Goal: Task Accomplishment & Management: Manage account settings

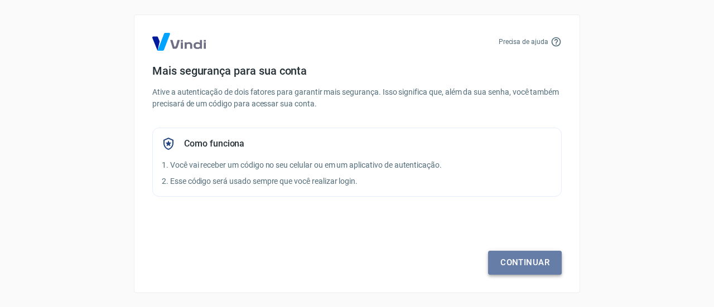
click at [497, 259] on link "Continuar" at bounding box center [525, 262] width 74 height 23
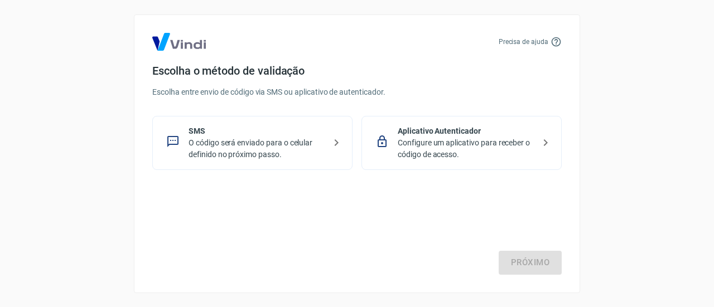
click at [303, 140] on p "O código será enviado para o celular definido no próximo passo." at bounding box center [256, 148] width 137 height 23
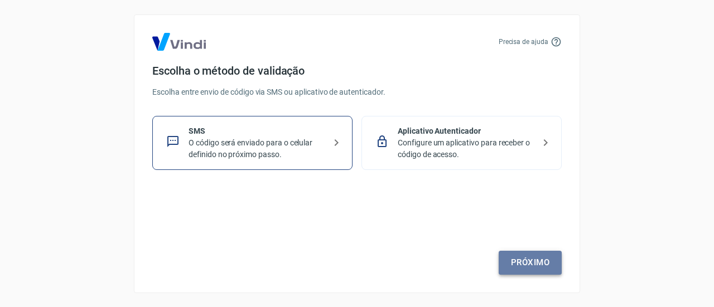
click at [541, 255] on link "Próximo" at bounding box center [529, 262] width 63 height 23
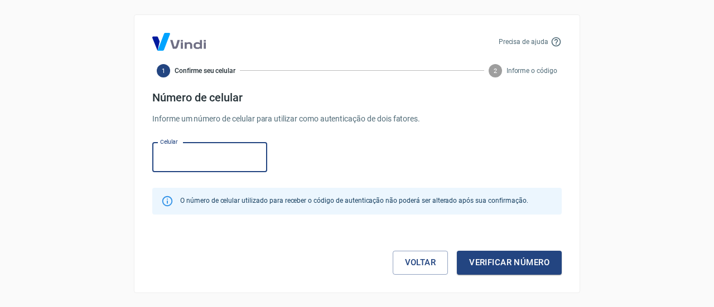
click at [185, 154] on input "Celular" at bounding box center [209, 158] width 115 height 30
type input "[PHONE_NUMBER]"
click at [475, 267] on button "Verificar número" at bounding box center [509, 262] width 105 height 23
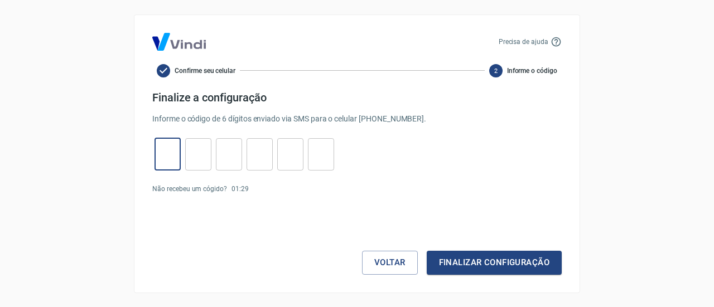
click at [167, 156] on input "tel" at bounding box center [167, 154] width 26 height 24
type input "9"
type input "0"
type input "4"
type input "8"
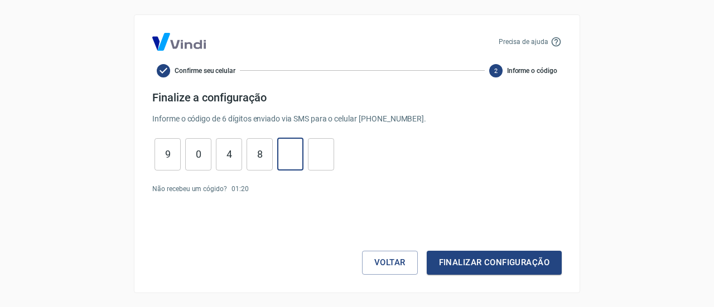
type input "6"
type input "2"
click at [426, 251] on button "Finalizar configuração" at bounding box center [493, 262] width 135 height 23
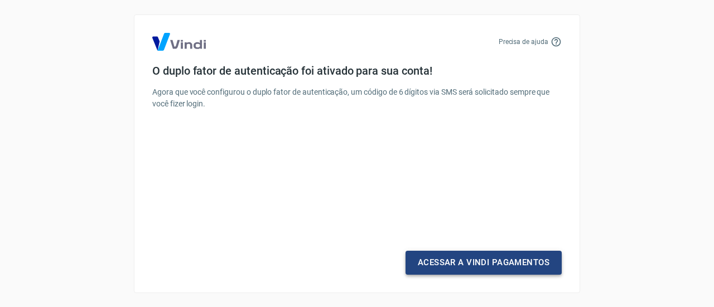
click at [425, 265] on link "Acessar a Vindi Pagamentos" at bounding box center [483, 262] width 156 height 23
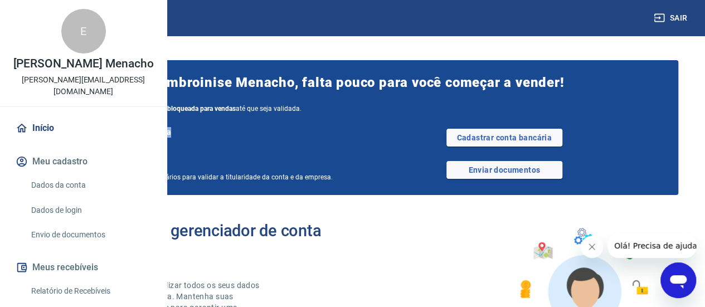
drag, startPoint x: 229, startPoint y: 130, endPoint x: 332, endPoint y: 133, distance: 103.2
click at [332, 133] on div "Cadastre uma conta bancária" at bounding box center [201, 132] width 304 height 13
drag, startPoint x: 229, startPoint y: 167, endPoint x: 308, endPoint y: 164, distance: 79.2
click at [154, 164] on span "Valide seus documentos" at bounding box center [110, 164] width 87 height 11
click at [320, 194] on div "[PERSON_NAME] Imbroinise Menacho, falta pouco para você começar a vender! Por s…" at bounding box center [353, 127] width 652 height 135
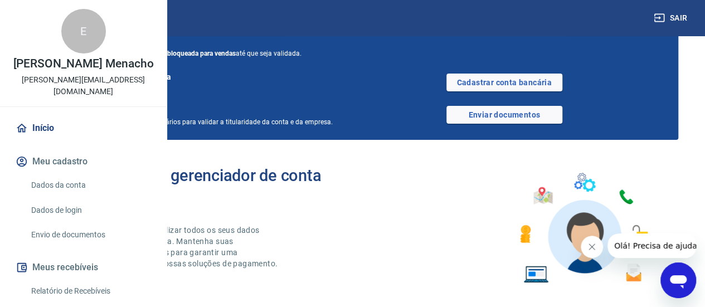
scroll to position [56, 0]
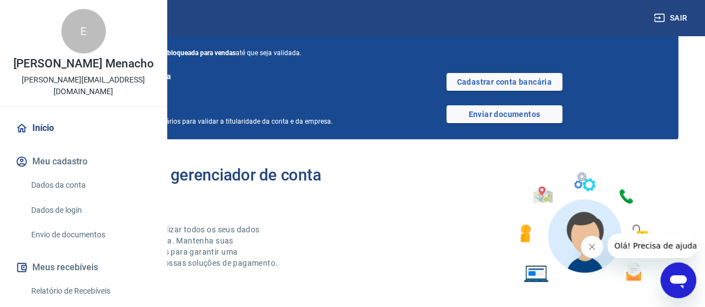
drag, startPoint x: 242, startPoint y: 111, endPoint x: 299, endPoint y: 113, distance: 57.4
click at [154, 113] on span "Valide seus documentos" at bounding box center [110, 109] width 87 height 11
click at [307, 126] on div "Valide seus documentos Por favor, envie os documentos necessários para validar …" at bounding box center [201, 114] width 304 height 23
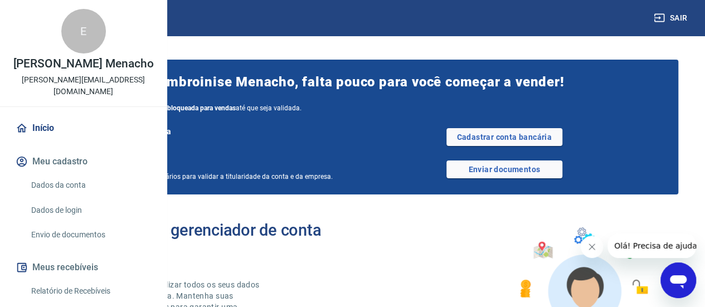
scroll to position [0, 0]
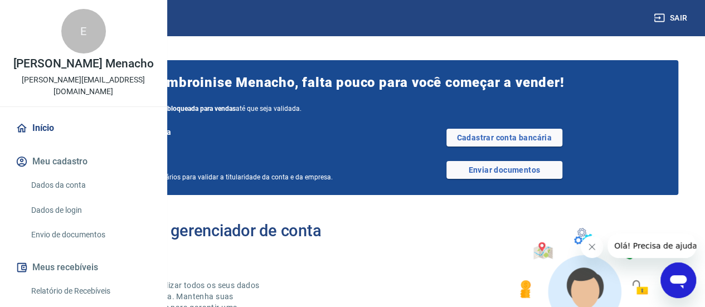
click at [75, 174] on button "Meu cadastro" at bounding box center [83, 161] width 140 height 25
click at [79, 197] on link "Dados da conta" at bounding box center [90, 185] width 127 height 23
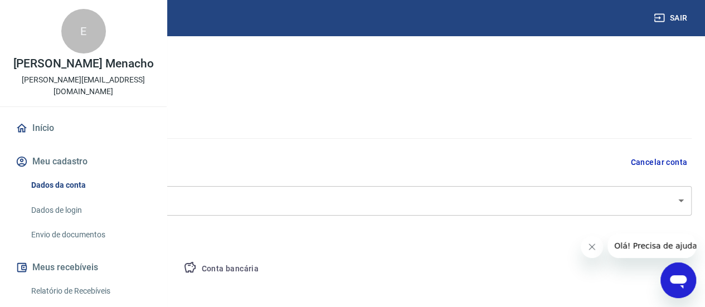
select select "PR"
select select "business"
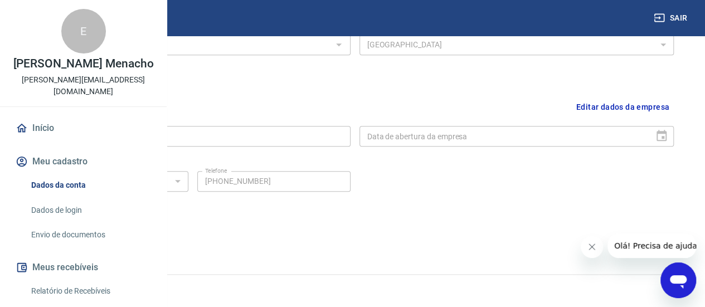
scroll to position [496, 0]
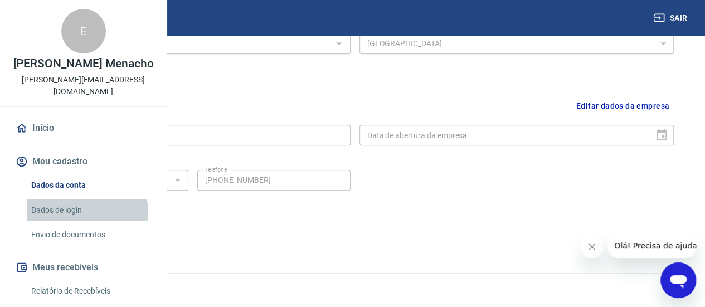
click at [86, 222] on link "Dados de login" at bounding box center [90, 210] width 127 height 23
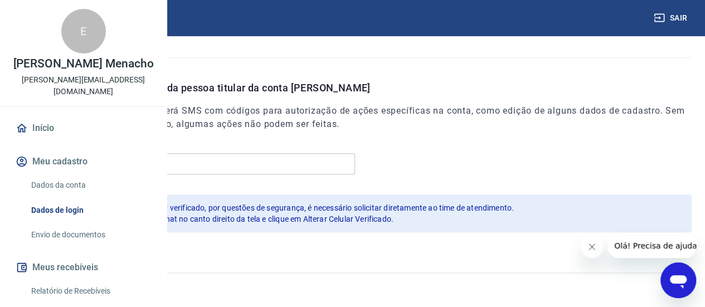
scroll to position [406, 0]
click at [101, 246] on link "Envio de documentos" at bounding box center [90, 235] width 127 height 23
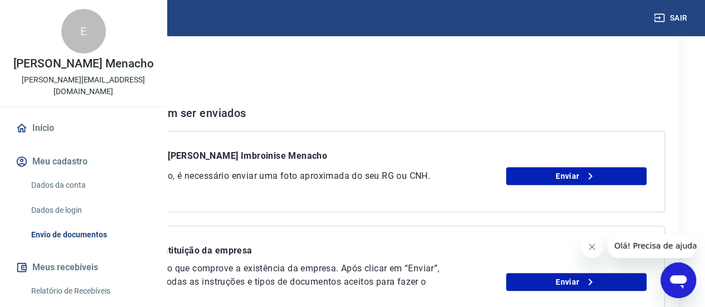
scroll to position [167, 0]
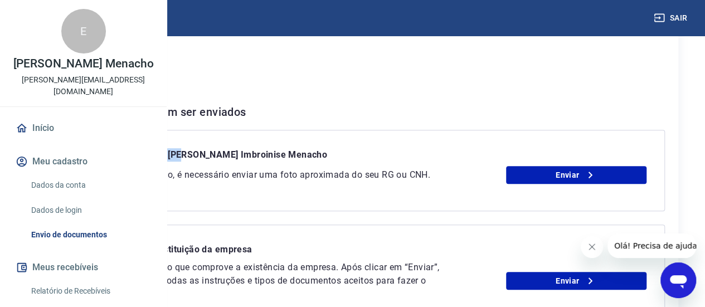
drag, startPoint x: 288, startPoint y: 172, endPoint x: 341, endPoint y: 174, distance: 53.0
click at [327, 166] on p "Foto do RG ou CNH [PERSON_NAME] Imbroinise Menacho" at bounding box center [206, 157] width 242 height 18
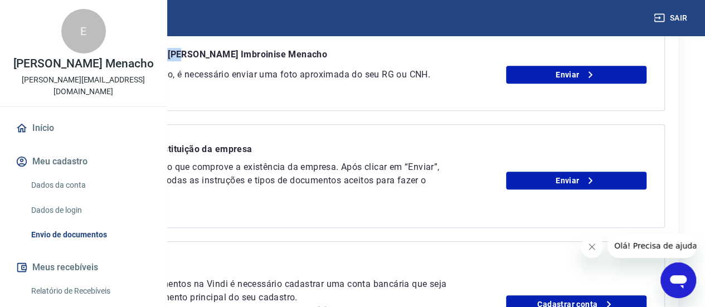
scroll to position [279, 0]
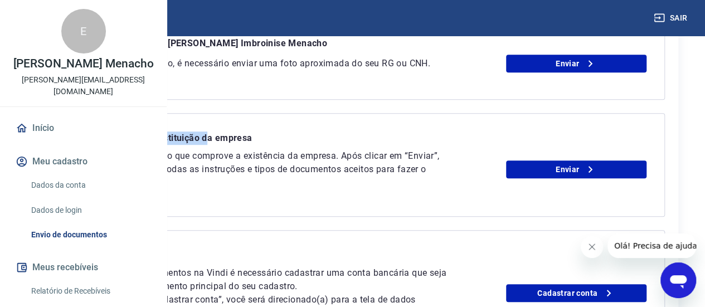
drag, startPoint x: 283, startPoint y: 159, endPoint x: 370, endPoint y: 162, distance: 87.0
click at [252, 149] on p "Documento de constituição da empresa" at bounding box center [168, 141] width 167 height 18
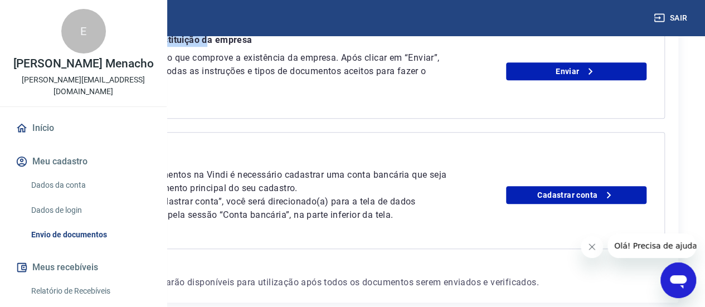
scroll to position [390, 0]
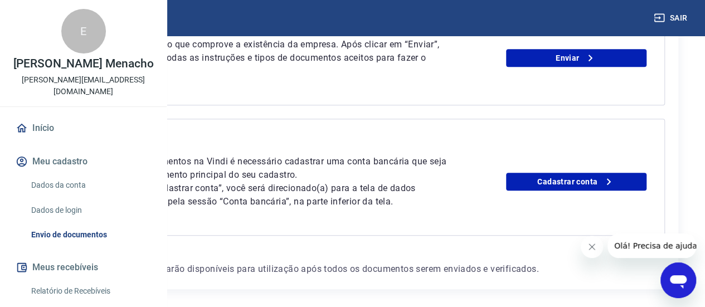
drag, startPoint x: 269, startPoint y: 181, endPoint x: 314, endPoint y: 182, distance: 45.2
click at [314, 155] on div "Conta bancária" at bounding box center [353, 146] width 588 height 18
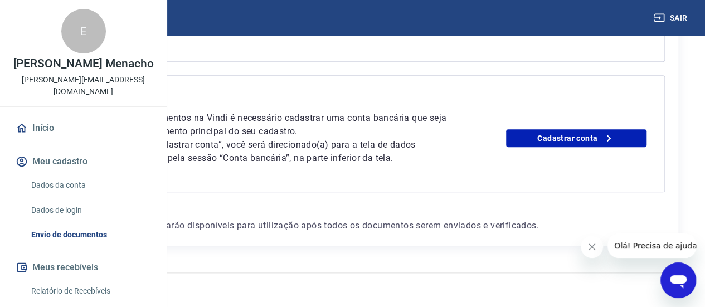
scroll to position [509, 0]
